Goal: Task Accomplishment & Management: Use online tool/utility

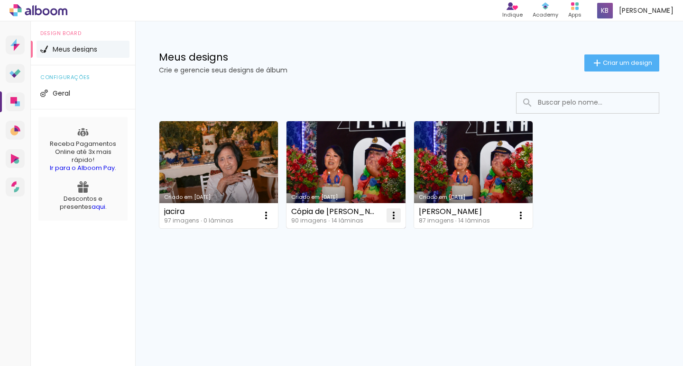
click at [397, 220] on iron-icon at bounding box center [393, 215] width 11 height 11
click at [366, 177] on link "Criado em [DATE]" at bounding box center [345, 174] width 119 height 107
